Goal: Information Seeking & Learning: Check status

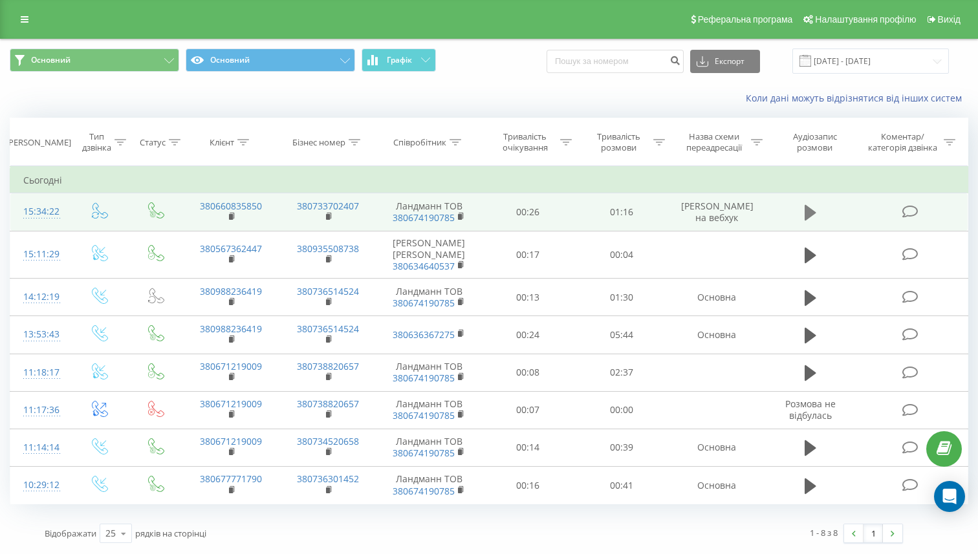
click at [802, 217] on button at bounding box center [809, 212] width 19 height 19
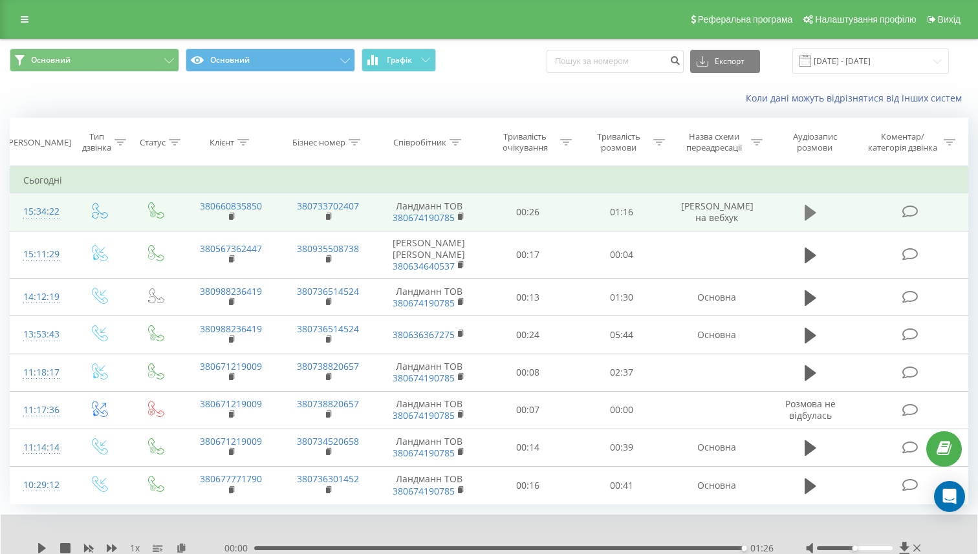
click at [805, 211] on icon at bounding box center [810, 213] width 12 height 16
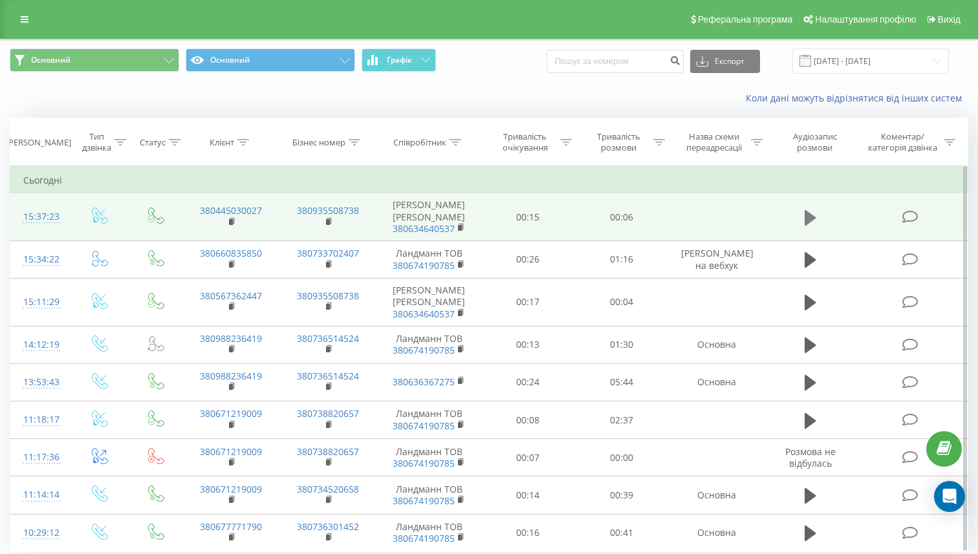
click at [809, 220] on icon at bounding box center [810, 217] width 12 height 16
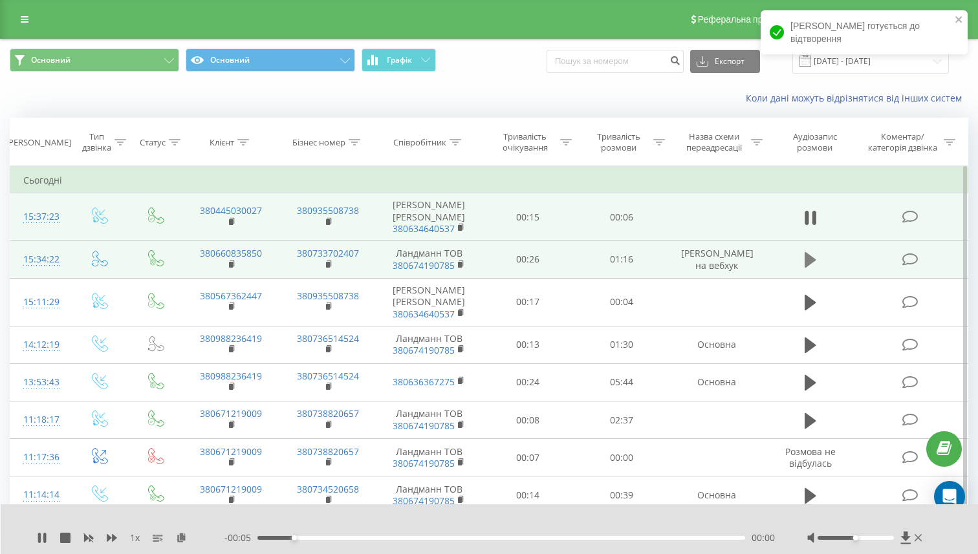
click at [809, 264] on icon at bounding box center [810, 260] width 12 height 16
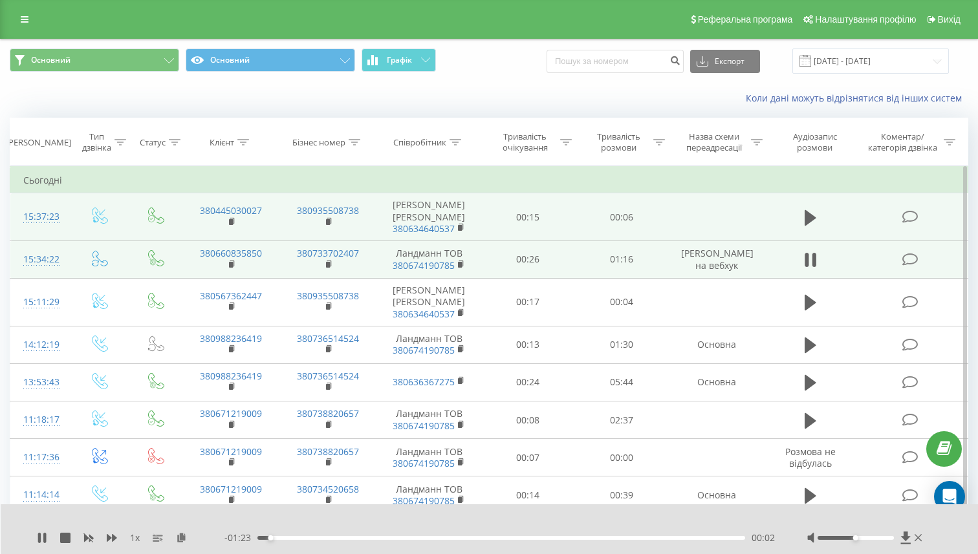
click at [341, 536] on div "00:02" at bounding box center [501, 538] width 488 height 4
click at [421, 539] on div "00:19" at bounding box center [501, 538] width 488 height 4
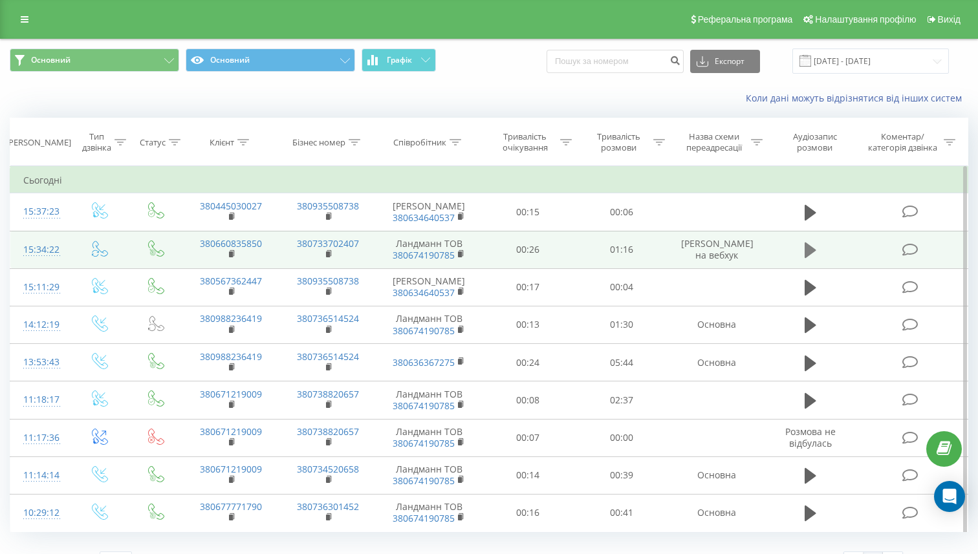
click at [808, 258] on icon at bounding box center [810, 250] width 12 height 16
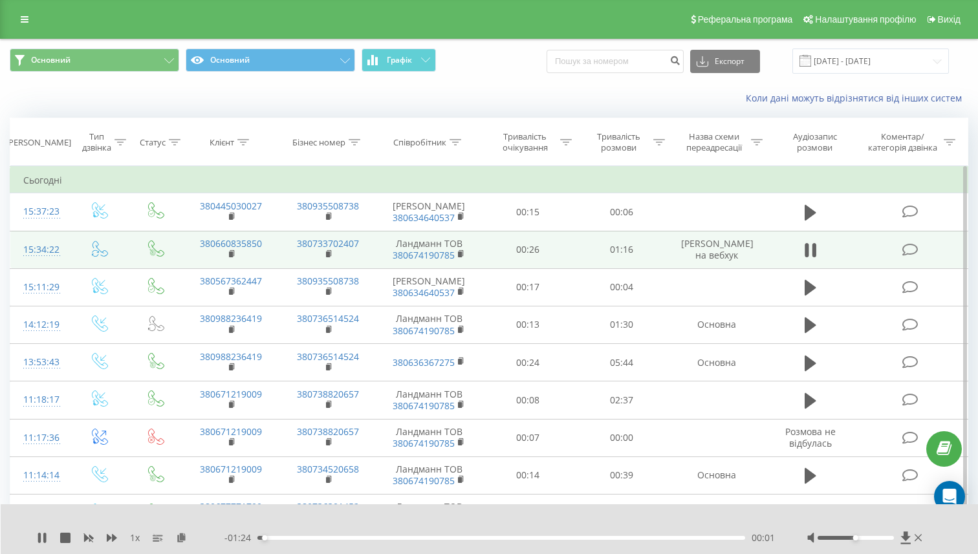
click at [397, 535] on div "- 01:24 00:01 00:01" at bounding box center [499, 537] width 550 height 13
click at [394, 538] on div "00:24" at bounding box center [501, 538] width 488 height 4
click at [462, 537] on div "00:36" at bounding box center [501, 538] width 488 height 4
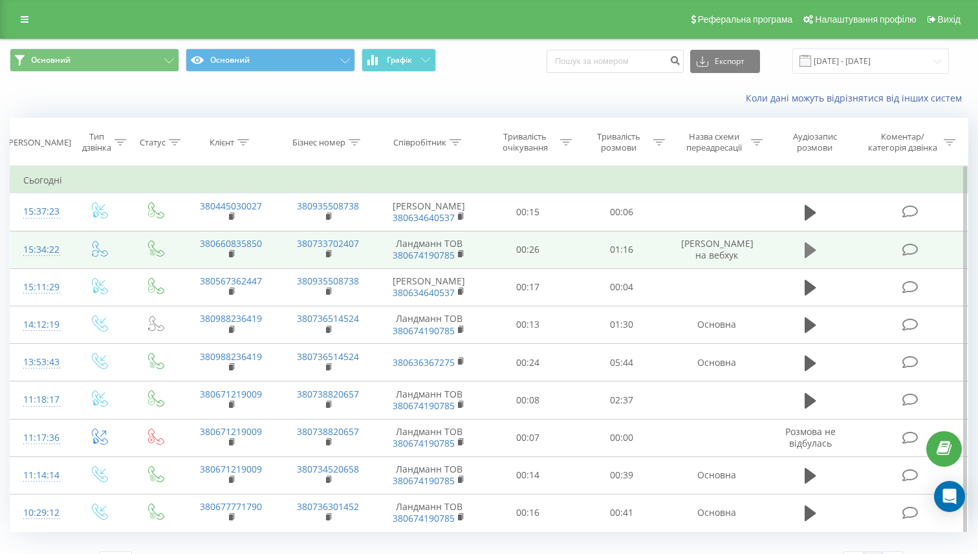
click at [808, 258] on icon at bounding box center [810, 250] width 12 height 16
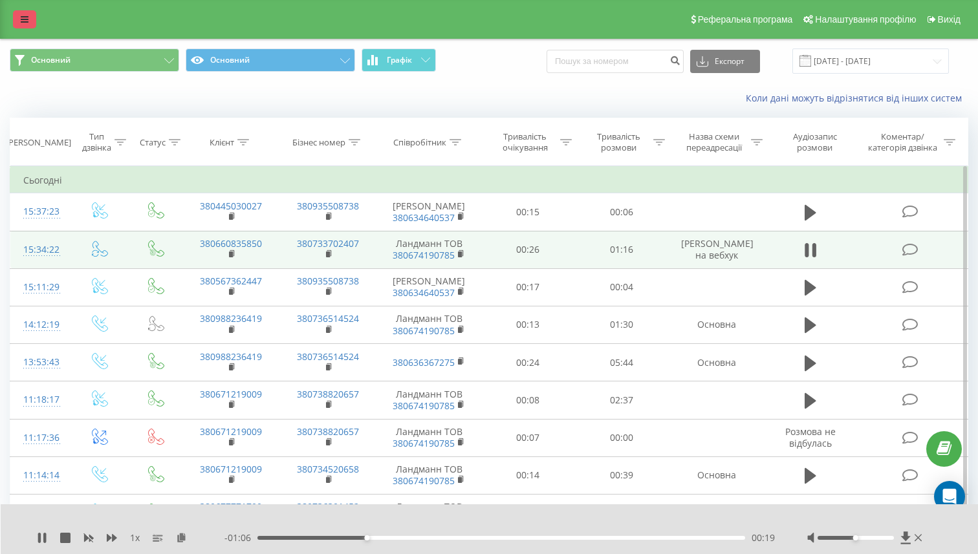
click at [28, 16] on link at bounding box center [24, 19] width 23 height 18
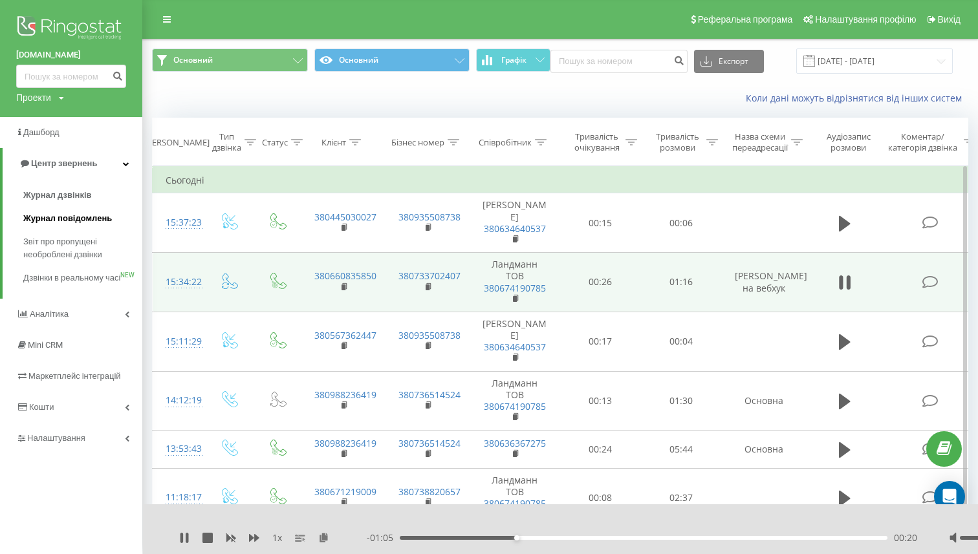
click at [81, 225] on span "Журнал повідомлень" at bounding box center [67, 218] width 89 height 13
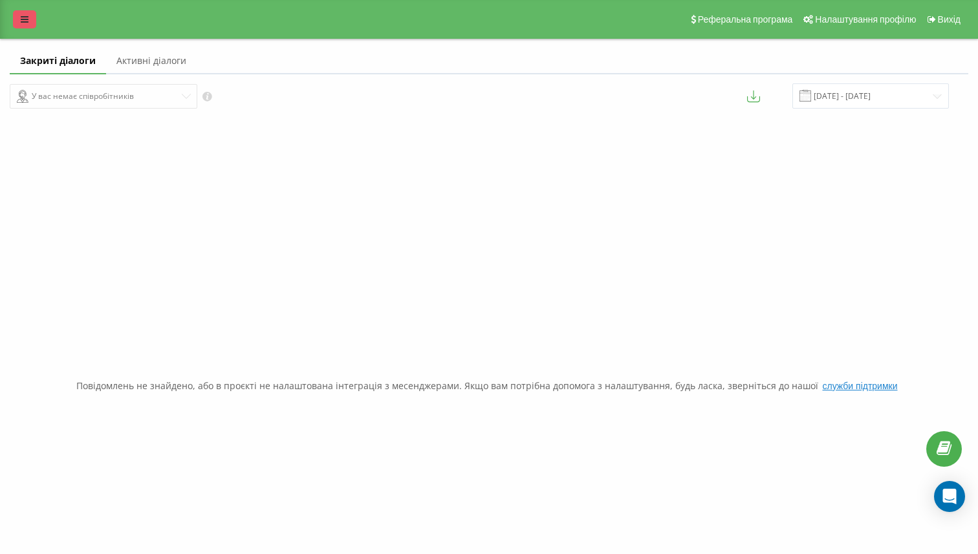
click at [24, 17] on icon at bounding box center [25, 19] width 8 height 9
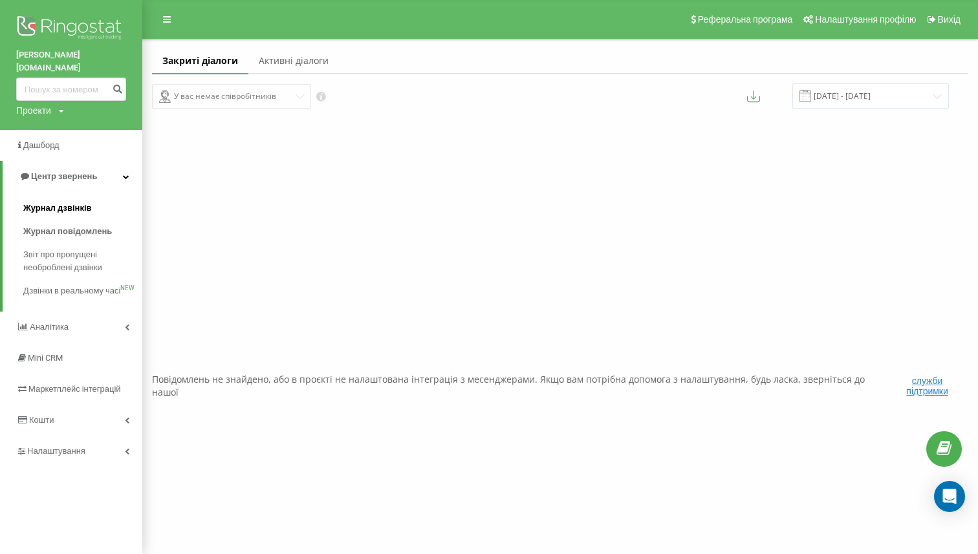
click at [51, 202] on span "Журнал дзвінків" at bounding box center [57, 208] width 69 height 13
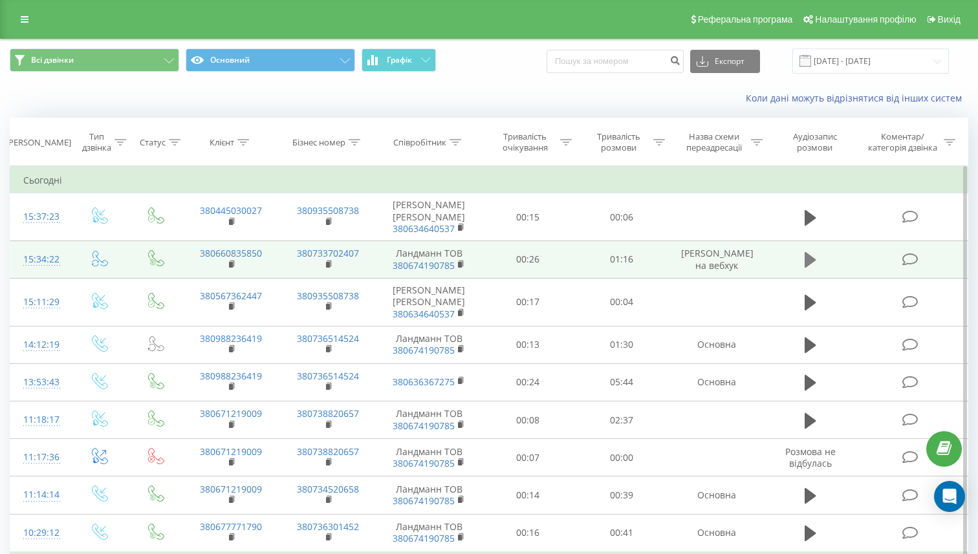
click at [819, 263] on button at bounding box center [809, 259] width 19 height 19
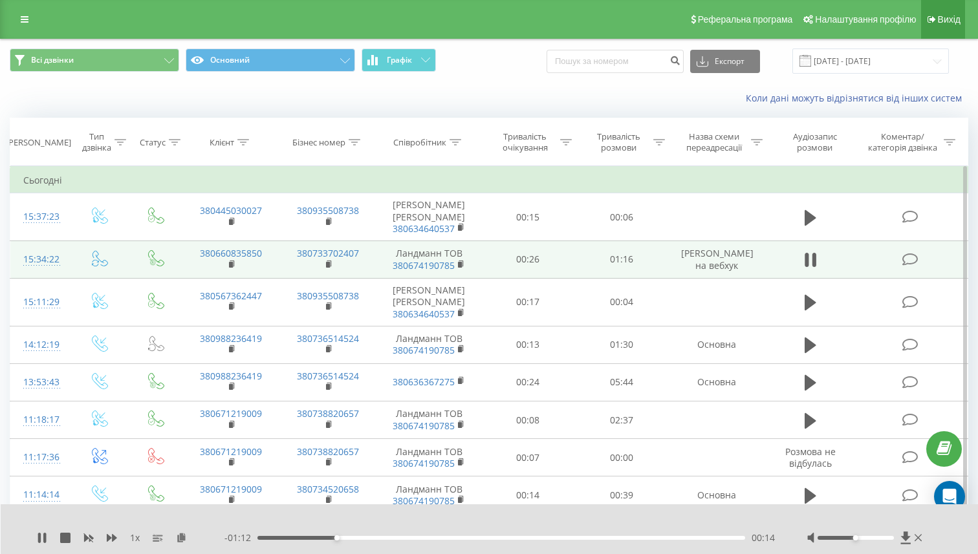
click at [953, 17] on span "Вихід" at bounding box center [949, 19] width 23 height 10
click at [944, 27] on link "Вихід" at bounding box center [943, 19] width 44 height 39
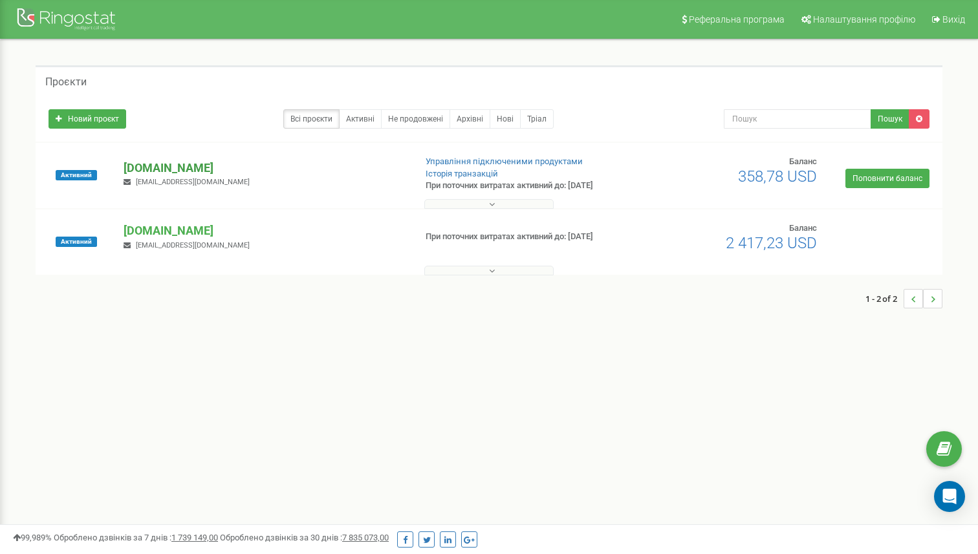
click at [149, 168] on p "[DOMAIN_NAME]" at bounding box center [263, 168] width 281 height 17
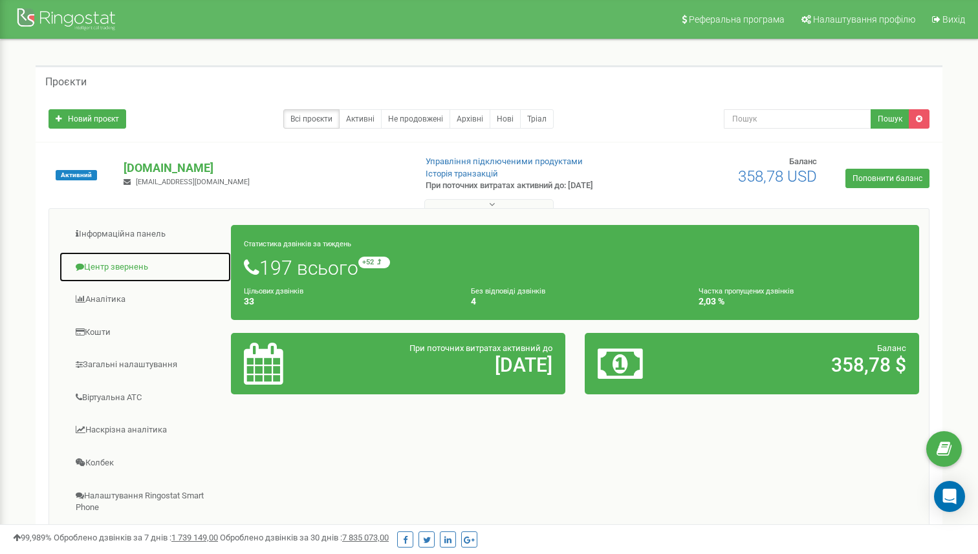
click at [116, 270] on link "Центр звернень" at bounding box center [145, 268] width 173 height 32
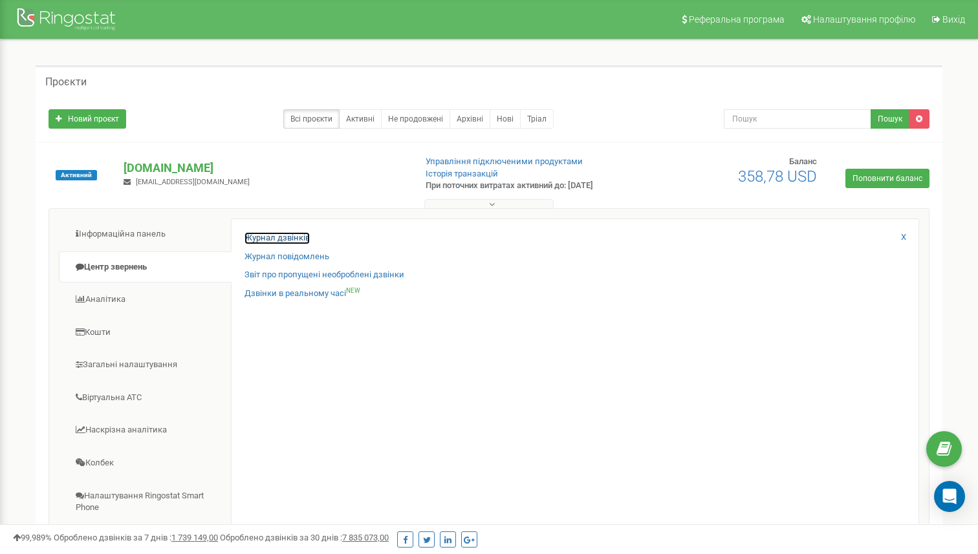
click at [255, 239] on link "Журнал дзвінків" at bounding box center [276, 238] width 65 height 12
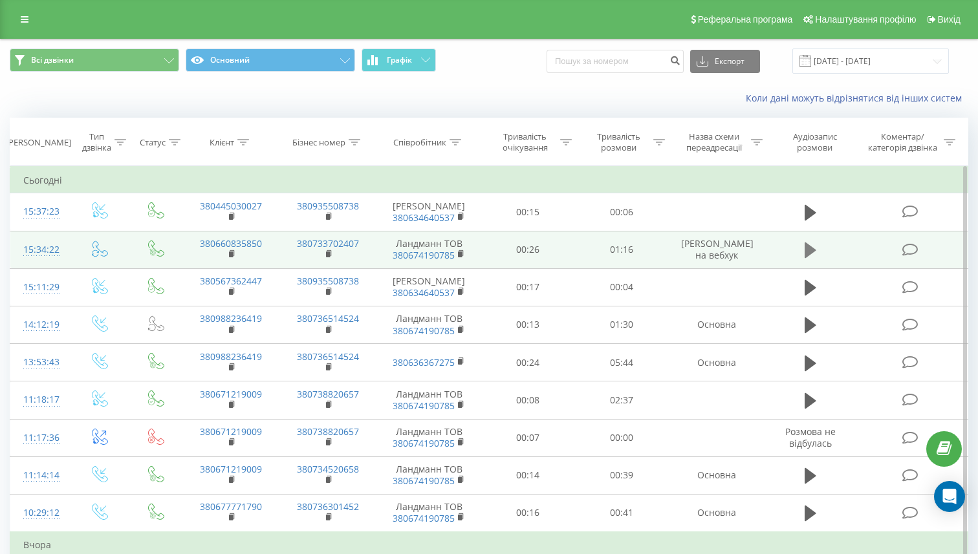
click at [813, 259] on icon at bounding box center [810, 250] width 12 height 18
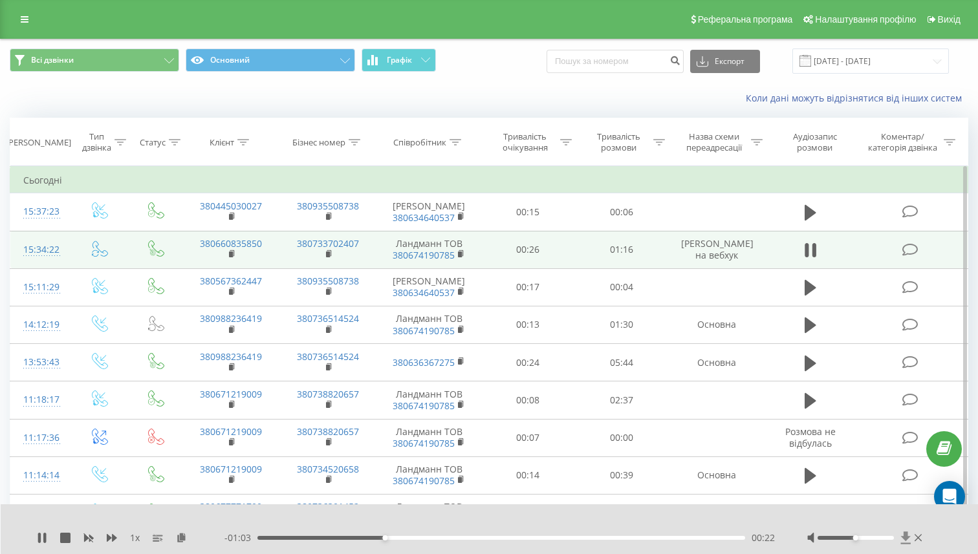
click at [902, 538] on icon at bounding box center [905, 537] width 10 height 12
click at [810, 259] on icon at bounding box center [810, 250] width 12 height 18
